Goal: Navigation & Orientation: Find specific page/section

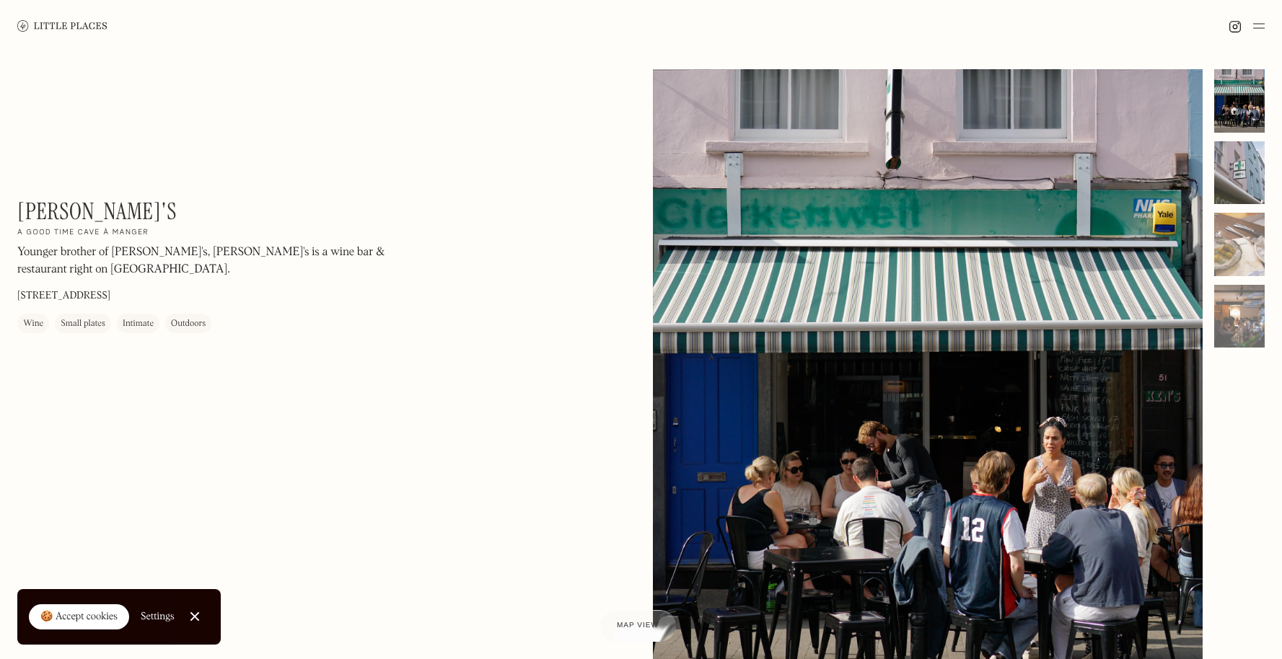
click at [1250, 156] on div at bounding box center [1239, 172] width 51 height 63
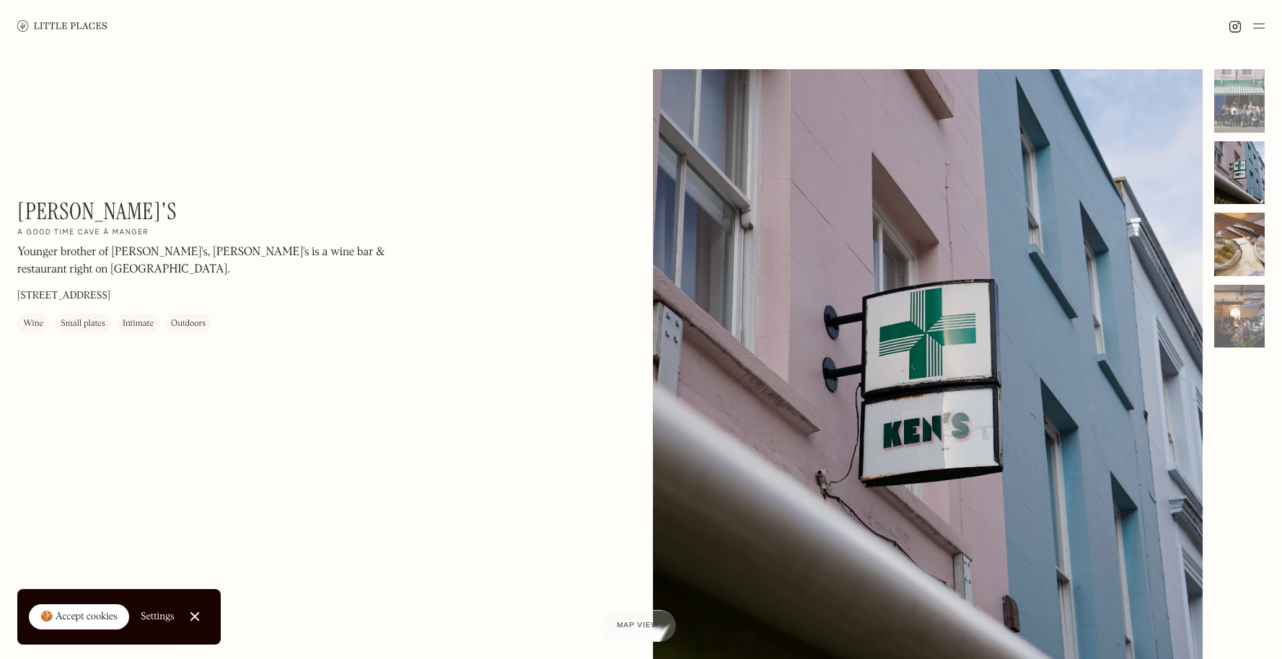
click at [1246, 243] on div at bounding box center [1239, 244] width 51 height 63
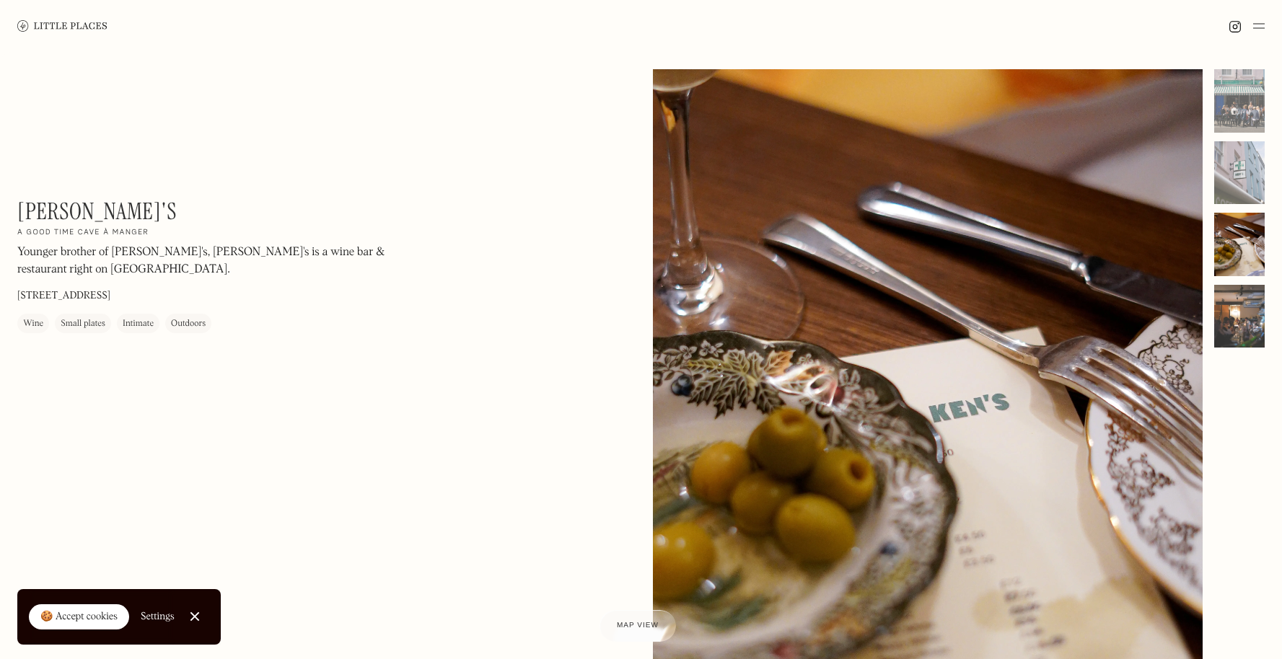
click at [1237, 314] on div at bounding box center [1239, 316] width 51 height 63
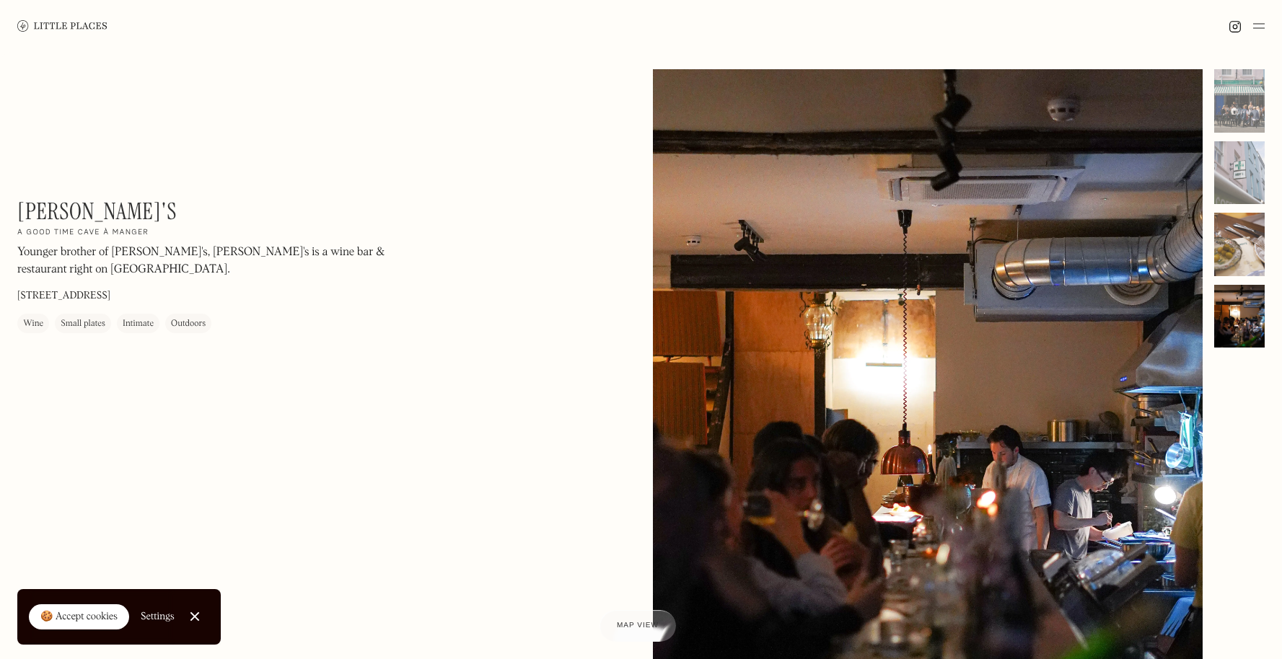
click at [1235, 245] on div at bounding box center [1239, 244] width 51 height 63
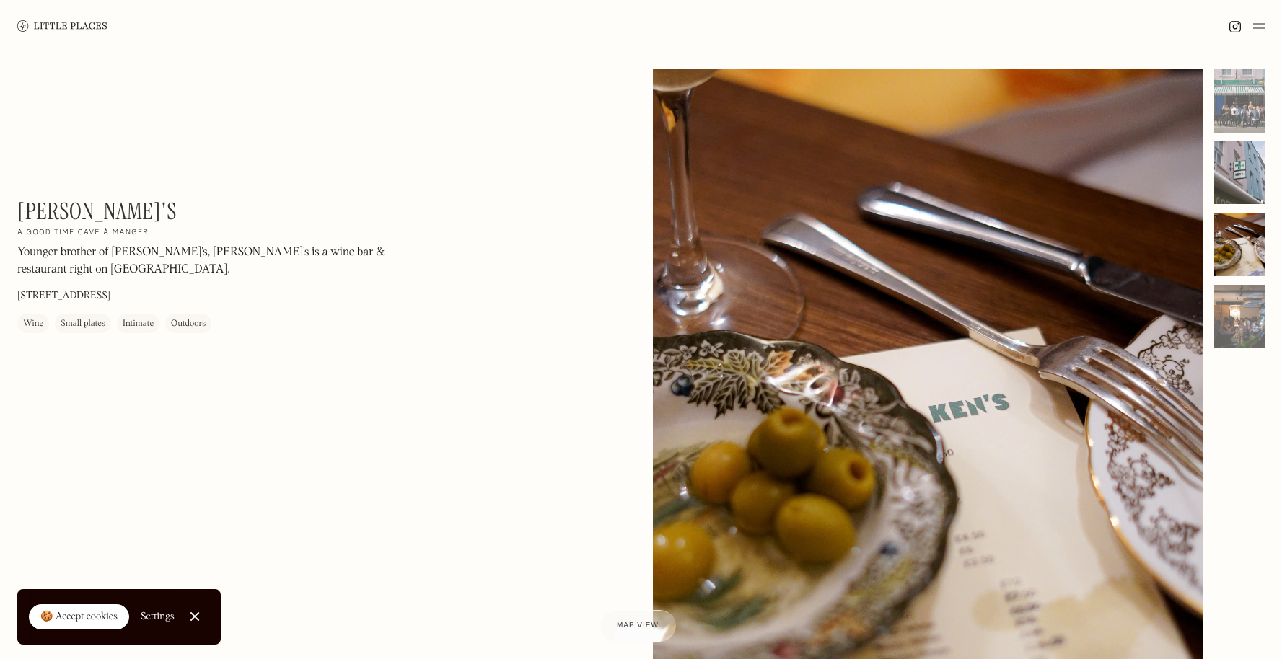
click at [1262, 151] on div at bounding box center [1239, 172] width 51 height 63
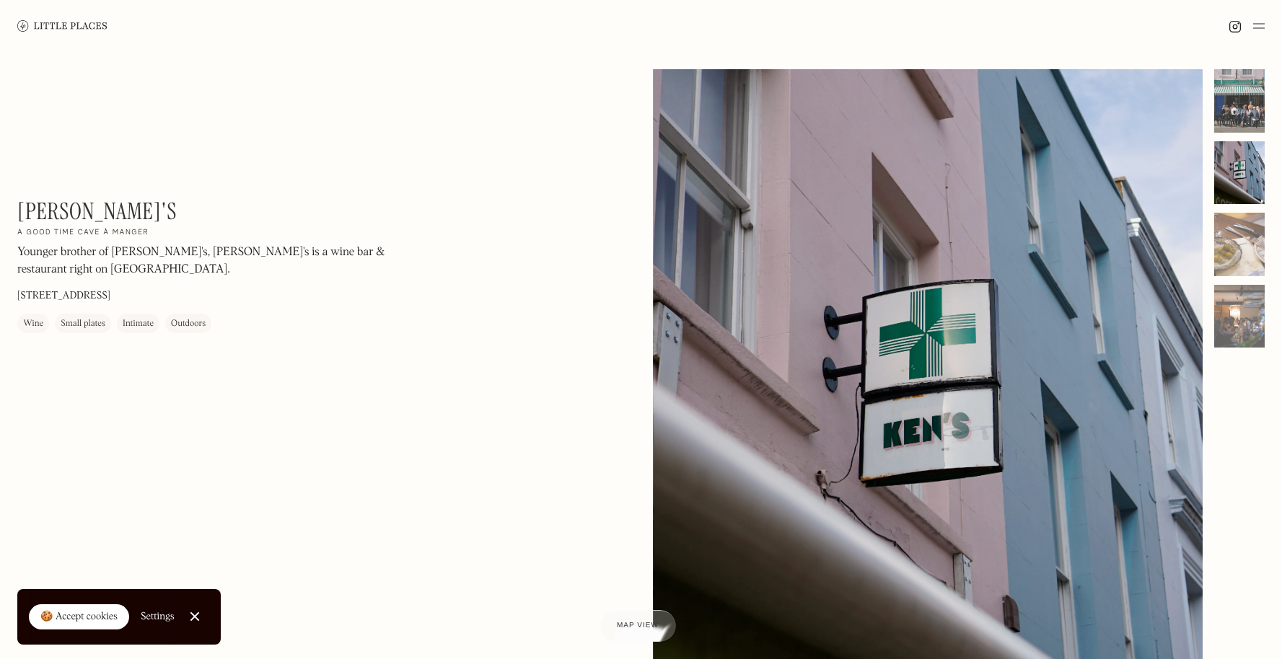
click at [1223, 106] on div at bounding box center [1239, 100] width 51 height 63
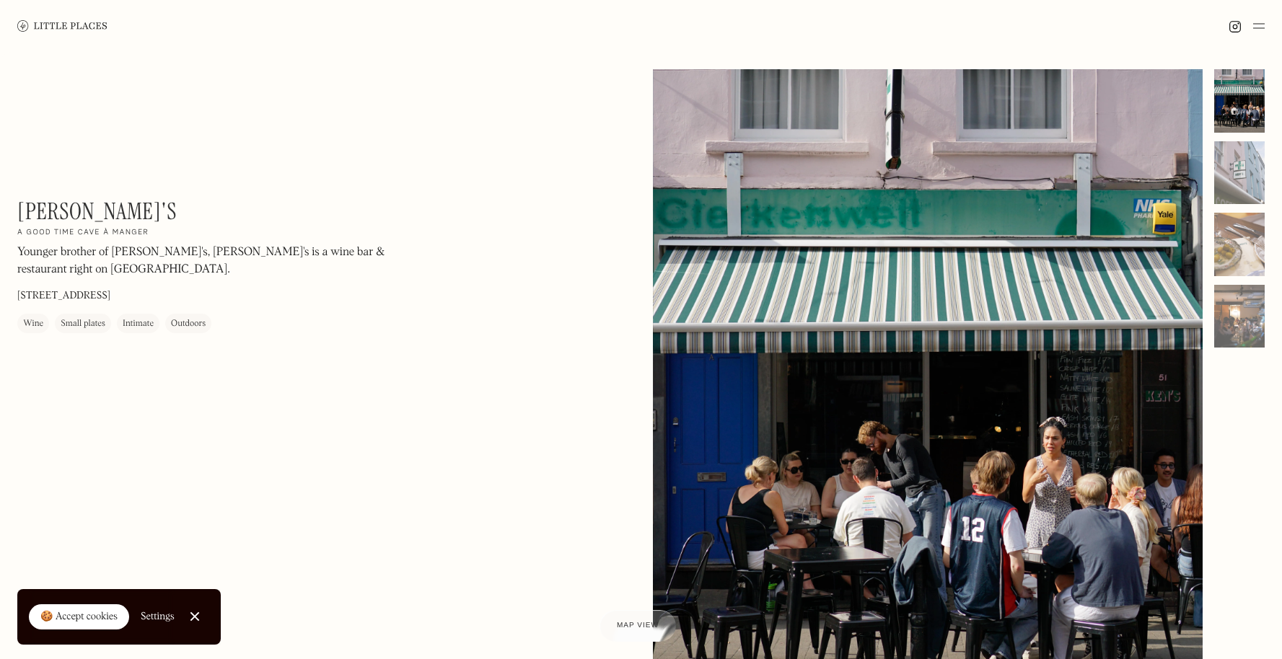
click at [69, 31] on img at bounding box center [62, 25] width 90 height 11
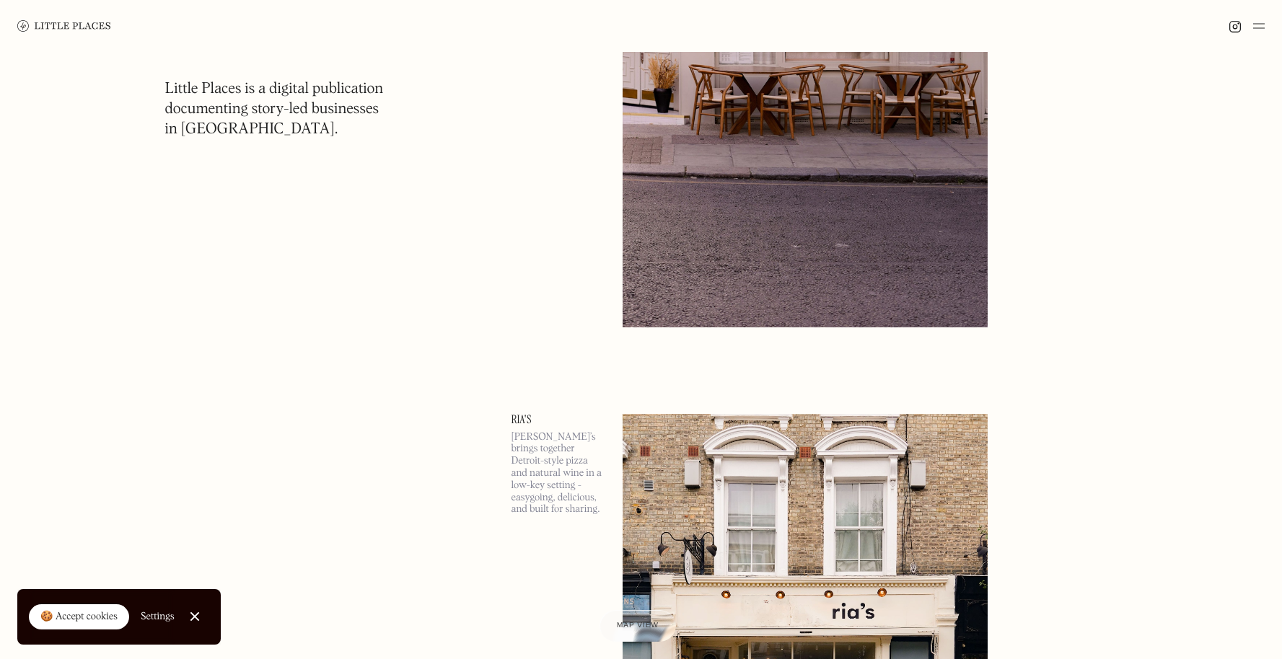
scroll to position [5261, 0]
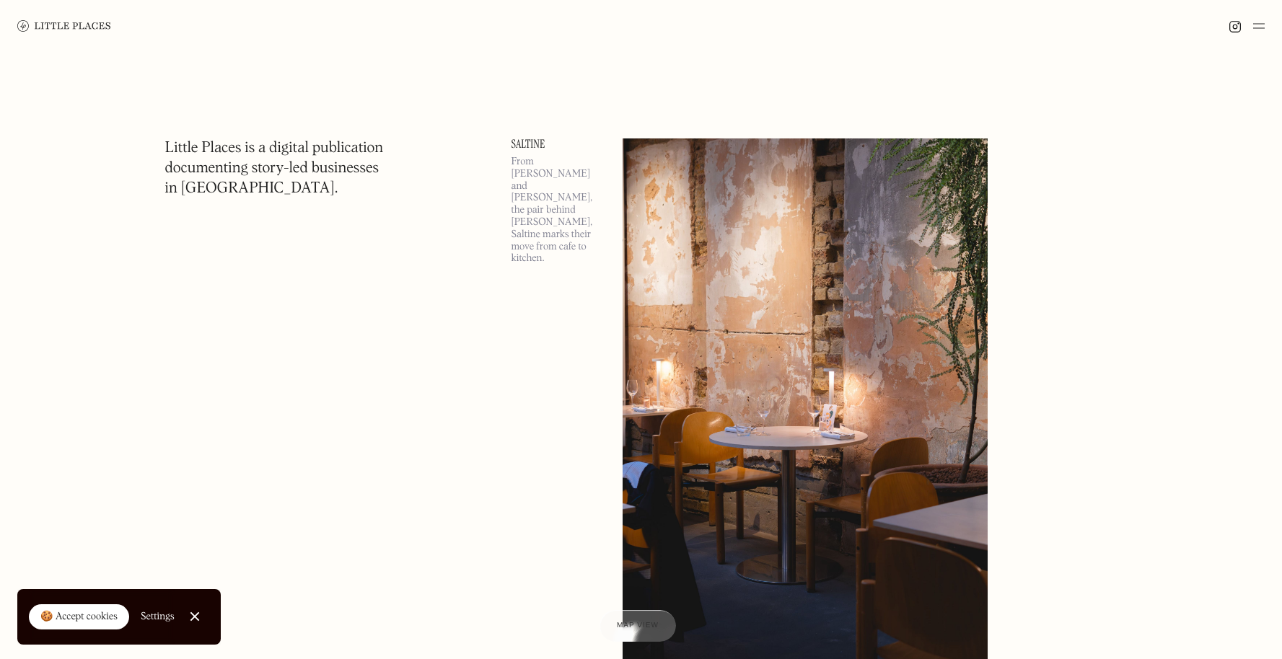
click at [1255, 19] on img at bounding box center [1259, 25] width 12 height 17
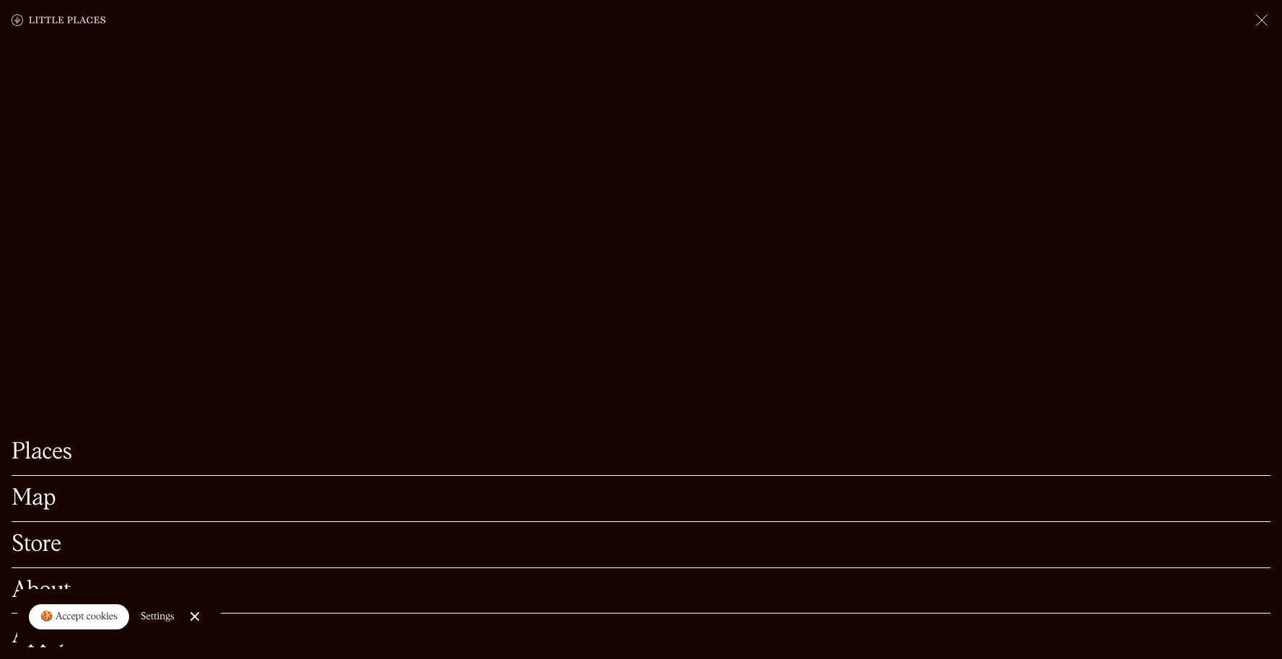
scroll to position [97, 0]
click at [42, 488] on div "Map" at bounding box center [641, 499] width 1259 height 46
click at [45, 488] on link "Map" at bounding box center [641, 499] width 1259 height 22
